Goal: Register for event/course

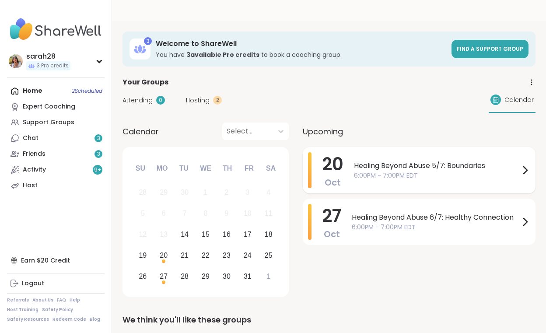
click at [379, 152] on div "Healing Beyond Abuse 5/7: Boundaries 6:00PM - 7:00PM EDT" at bounding box center [442, 170] width 176 height 36
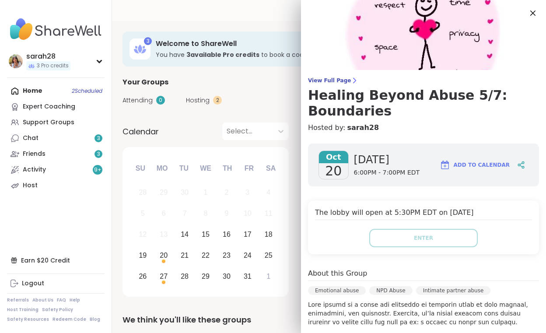
scroll to position [215, 0]
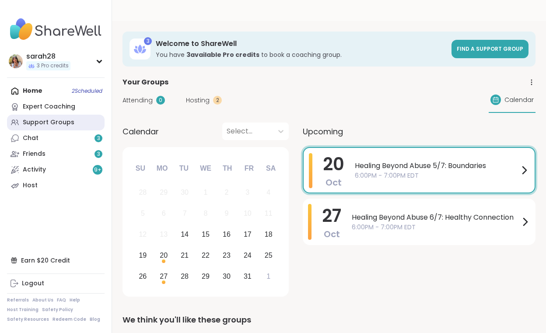
click at [56, 120] on div "Support Groups" at bounding box center [49, 122] width 52 height 9
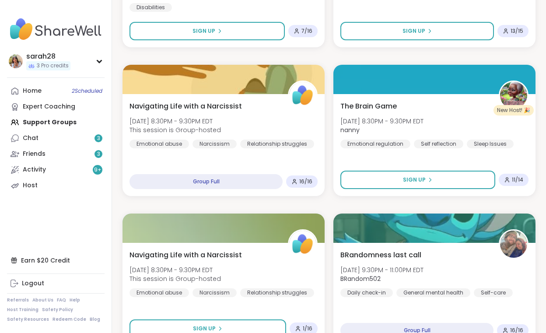
scroll to position [859, 0]
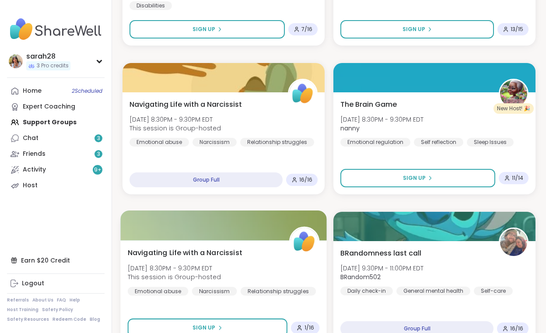
click at [223, 240] on div "Navigating Life with a Narcissist [DATE] 8:30PM - 9:30PM EDT This session is Gr…" at bounding box center [223, 292] width 206 height 104
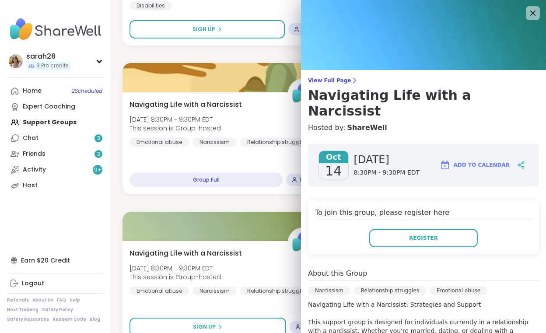
scroll to position [176, 0]
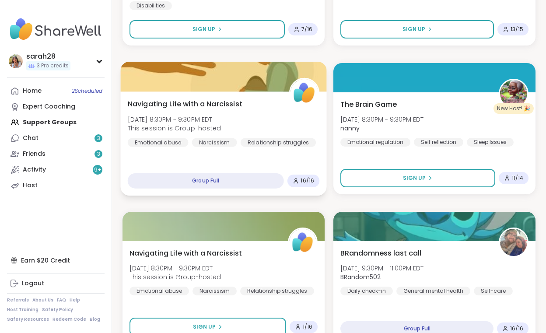
click at [209, 98] on div "Navigating Life with a Narcissist [DATE] 8:30PM - 9:30PM EDT This session is Gr…" at bounding box center [224, 122] width 192 height 48
click at [211, 98] on div "Navigating Life with a Narcissist [DATE] 8:30PM - 9:30PM EDT This session is Gr…" at bounding box center [224, 122] width 192 height 48
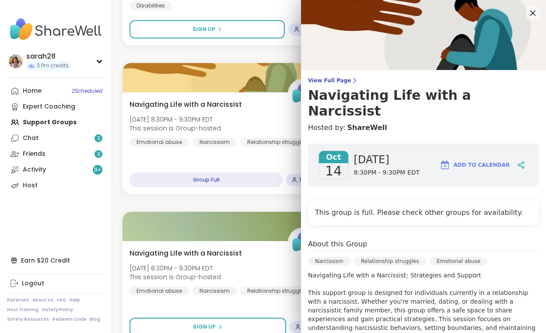
scroll to position [147, 0]
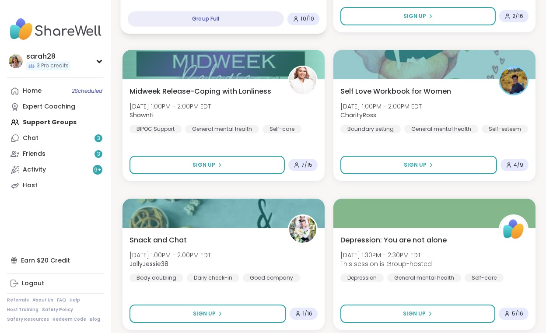
scroll to position [2519, 0]
